Goal: Information Seeking & Learning: Check status

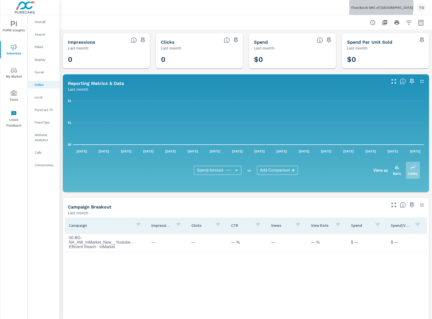
click at [383, 6] on p "Flow Buick GMC of Greensboro" at bounding box center [382, 7] width 62 height 5
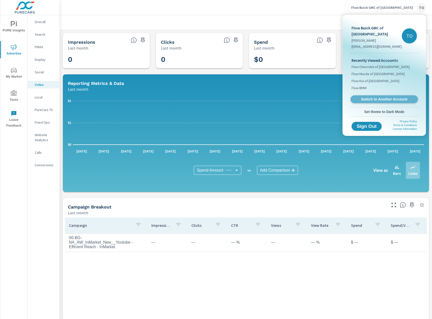
click at [375, 96] on link "Switch to Another Account" at bounding box center [384, 100] width 67 height 8
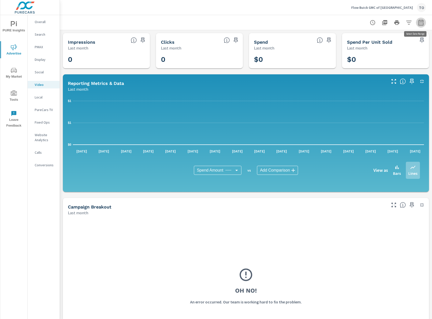
click at [423, 22] on icon "button" at bounding box center [421, 23] width 6 height 6
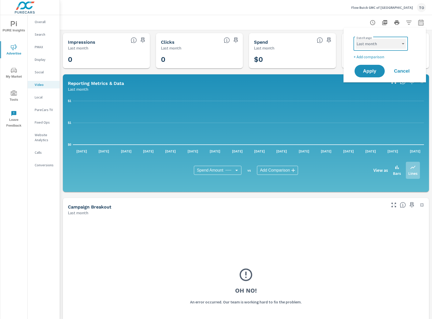
click at [398, 43] on select "Custom [DATE] Last week Last 7 days Last 14 days Last 30 days Last 45 days Last…" at bounding box center [381, 44] width 50 height 10
click at [356, 39] on select "Custom [DATE] Last week Last 7 days Last 14 days Last 30 days Last 45 days Last…" at bounding box center [381, 44] width 50 height 10
select select "Month to date"
click at [367, 71] on span "Apply" at bounding box center [369, 71] width 21 height 5
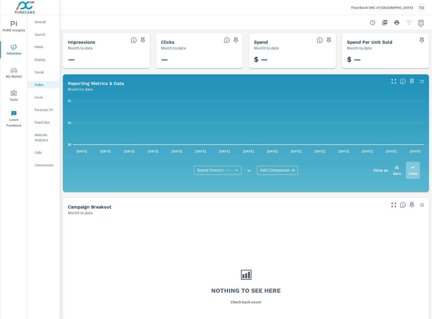
click at [44, 74] on p "Social" at bounding box center [45, 72] width 21 height 5
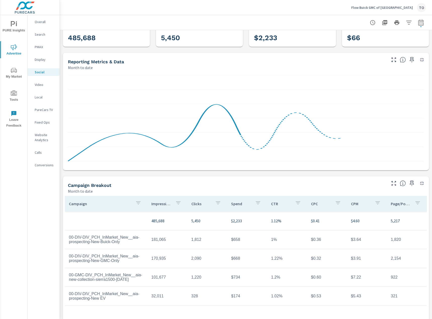
scroll to position [45, 0]
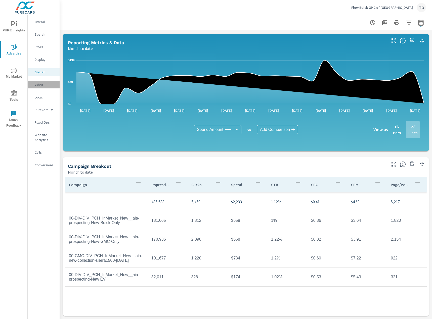
click at [39, 87] on p "Video" at bounding box center [45, 84] width 21 height 5
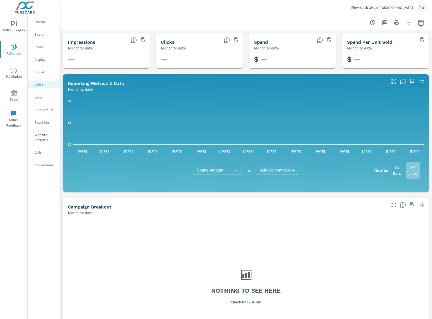
click at [409, 23] on div at bounding box center [397, 23] width 58 height 10
click at [423, 23] on icon "button" at bounding box center [421, 23] width 6 height 6
select select "Month to date"
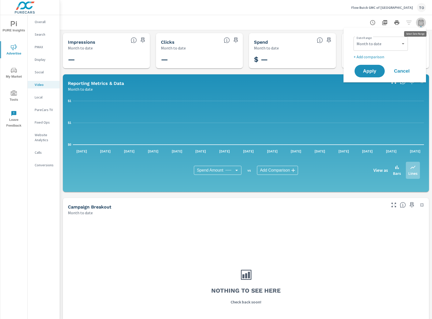
click at [422, 24] on icon "button" at bounding box center [421, 23] width 6 height 6
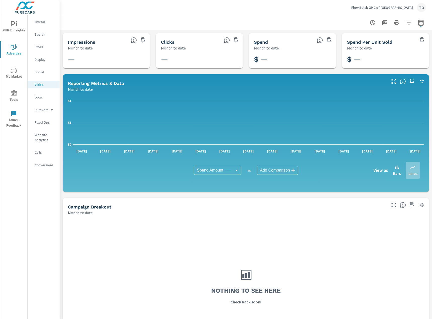
click at [41, 44] on div "PMAX" at bounding box center [44, 47] width 32 height 8
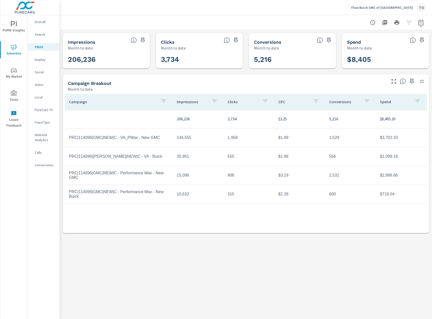
click at [151, 222] on div "Campaign Impressions Clicks CPC Conversions Spend 206,236 3,734 $2.25 5,216 $8,…" at bounding box center [246, 159] width 362 height 130
click at [37, 82] on div "Video" at bounding box center [44, 85] width 32 height 8
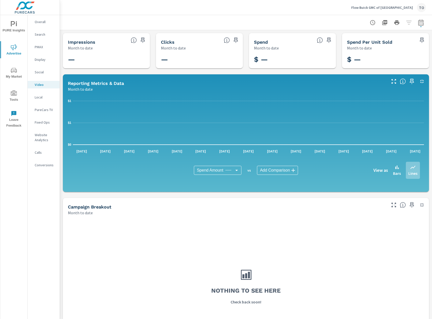
click at [38, 73] on p "Social" at bounding box center [45, 72] width 21 height 5
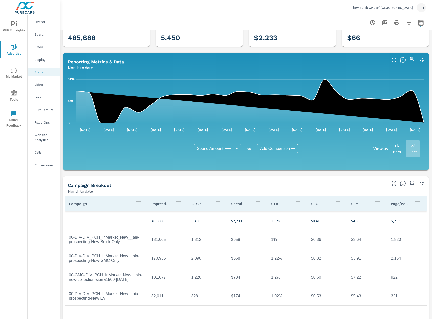
scroll to position [45, 0]
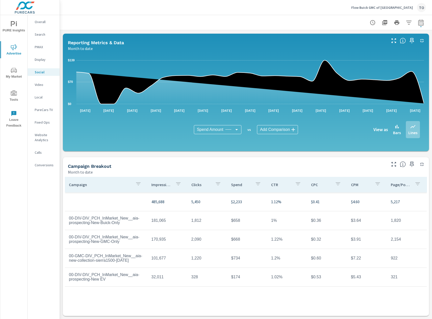
click at [197, 255] on td "1,220" at bounding box center [207, 258] width 40 height 13
click at [196, 237] on td "2,090" at bounding box center [207, 239] width 40 height 13
click at [197, 258] on td "1,220" at bounding box center [207, 258] width 40 height 13
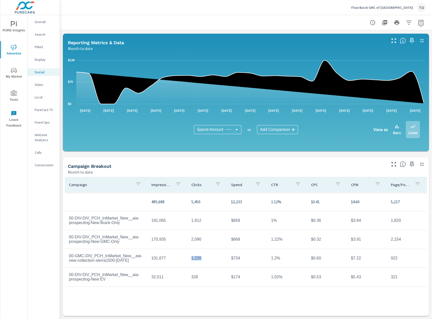
click at [197, 258] on td "1,220" at bounding box center [207, 258] width 40 height 13
click at [195, 274] on td "328" at bounding box center [207, 277] width 40 height 13
